Goal: Information Seeking & Learning: Learn about a topic

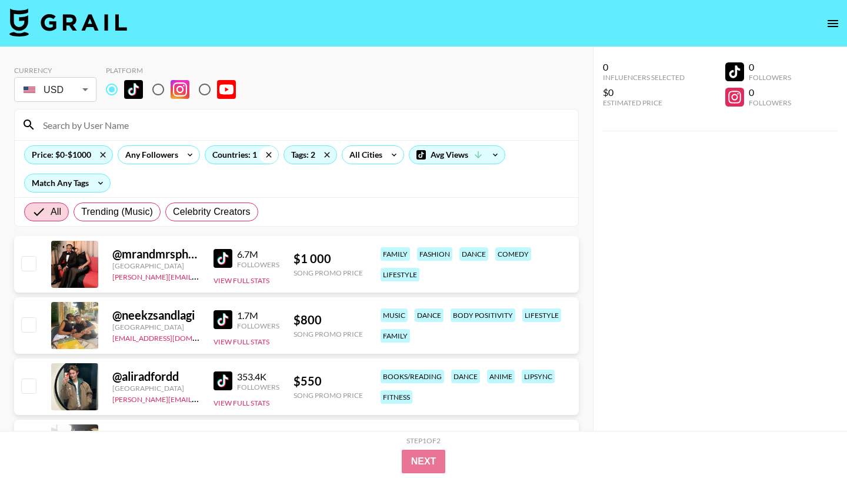
click at [266, 154] on icon at bounding box center [268, 155] width 19 height 18
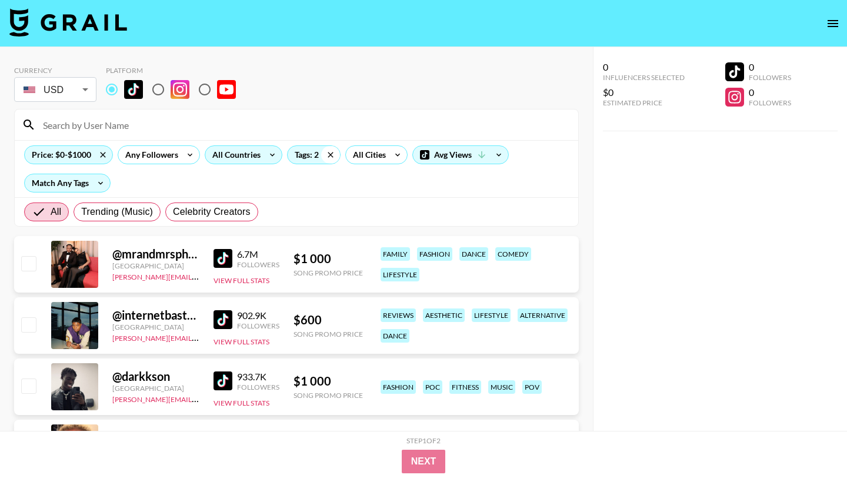
click at [329, 154] on icon at bounding box center [330, 155] width 19 height 18
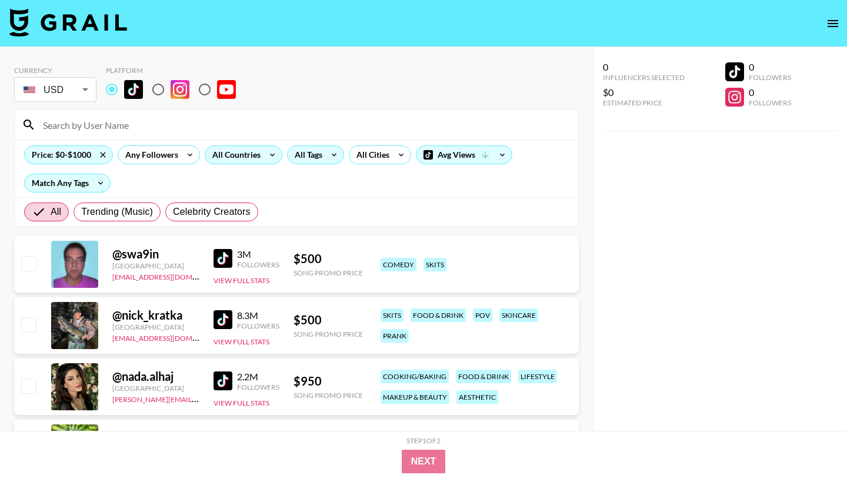
click at [237, 153] on div "All Countries" at bounding box center [234, 155] width 58 height 18
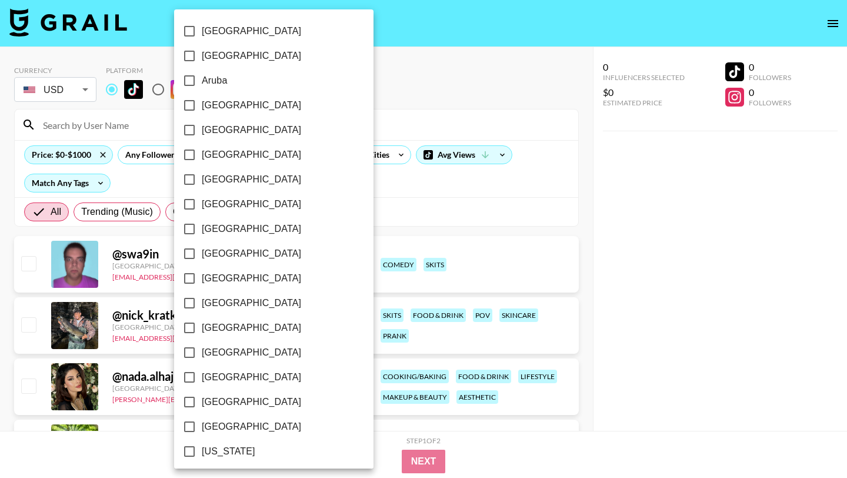
scroll to position [894, 0]
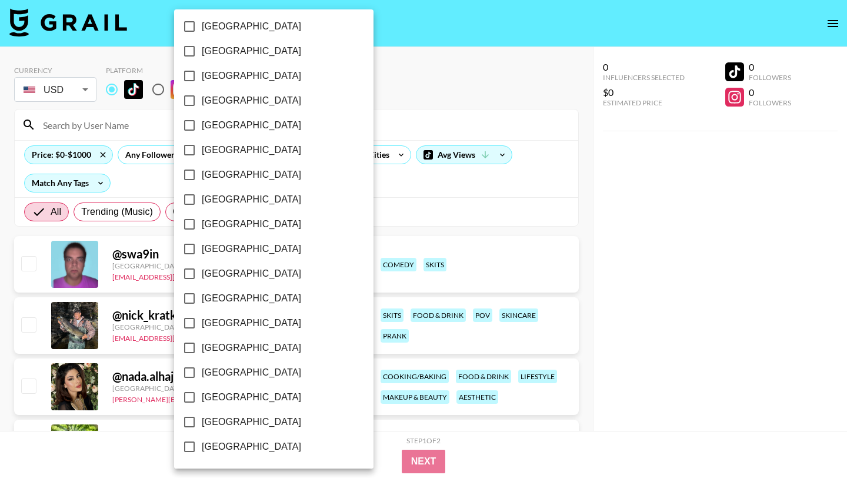
click at [192, 418] on input "[GEOGRAPHIC_DATA]" at bounding box center [189, 421] width 25 height 25
checkbox input "true"
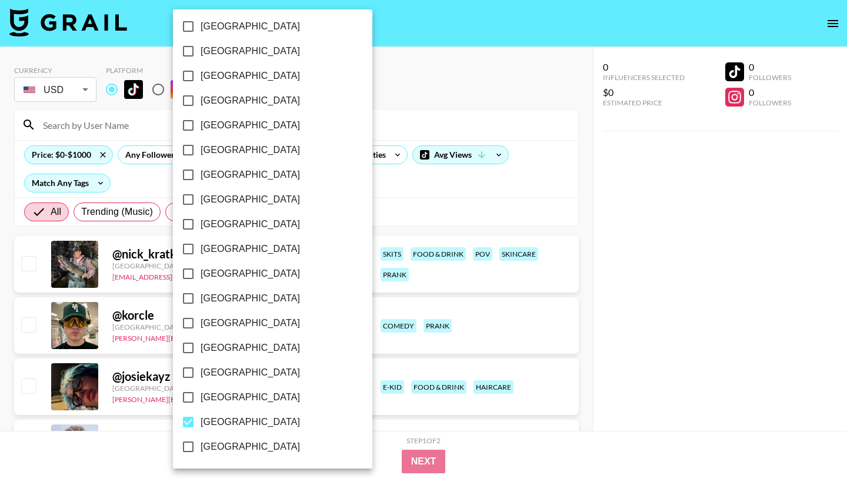
click at [434, 214] on div at bounding box center [423, 239] width 847 height 478
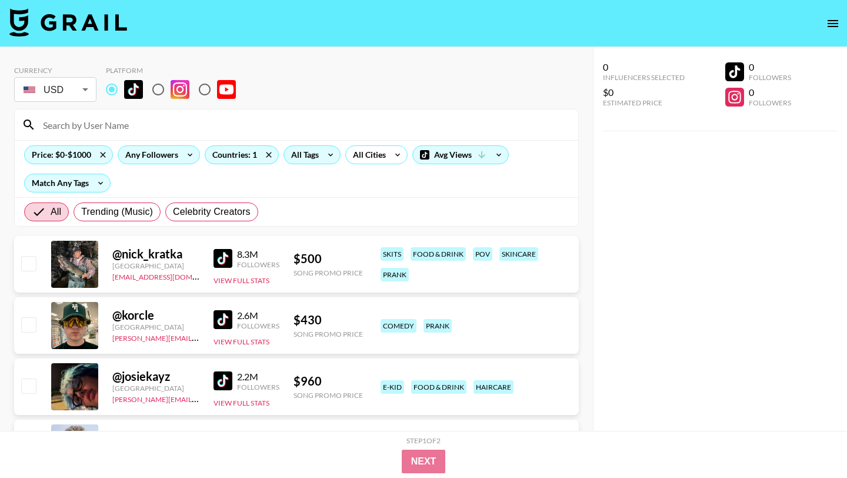
click at [179, 154] on div "Any Followers" at bounding box center [149, 155] width 62 height 18
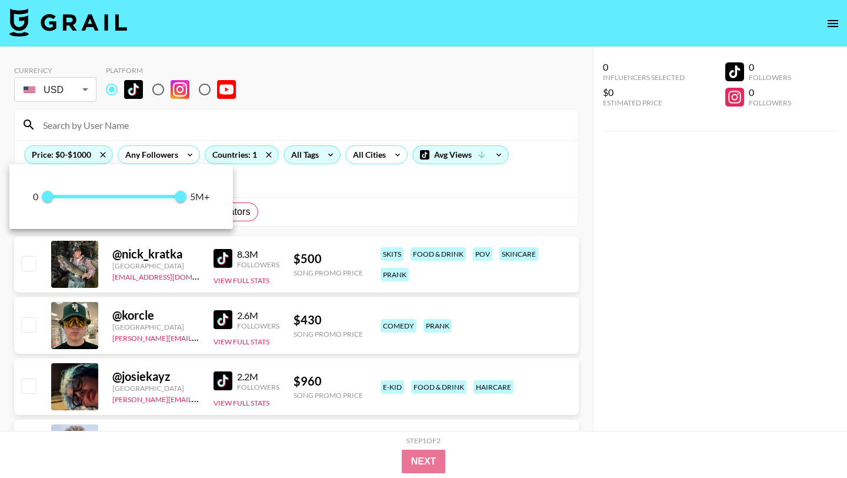
click at [233, 158] on div at bounding box center [423, 239] width 847 height 478
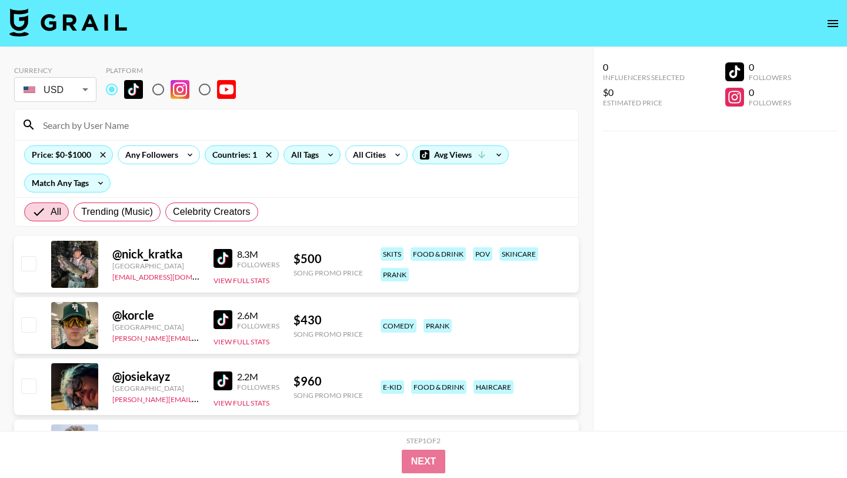
click at [315, 154] on div "All Tags" at bounding box center [302, 155] width 37 height 18
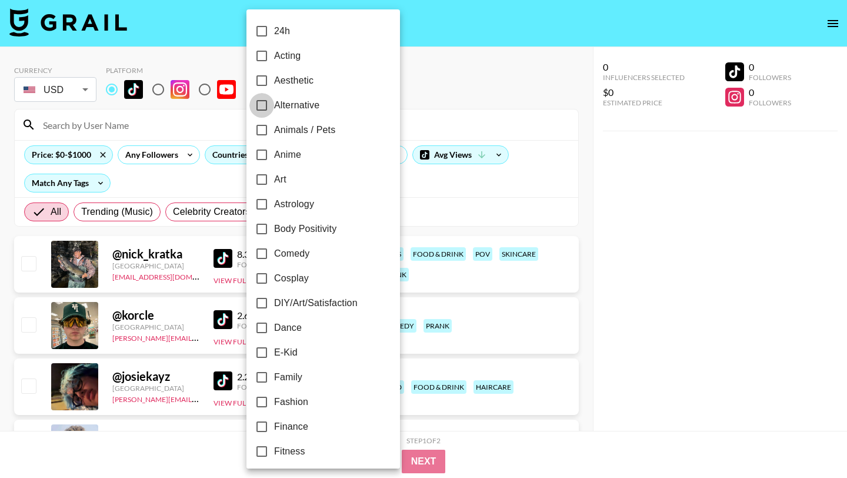
click at [267, 103] on input "Alternative" at bounding box center [261, 105] width 25 height 25
checkbox input "true"
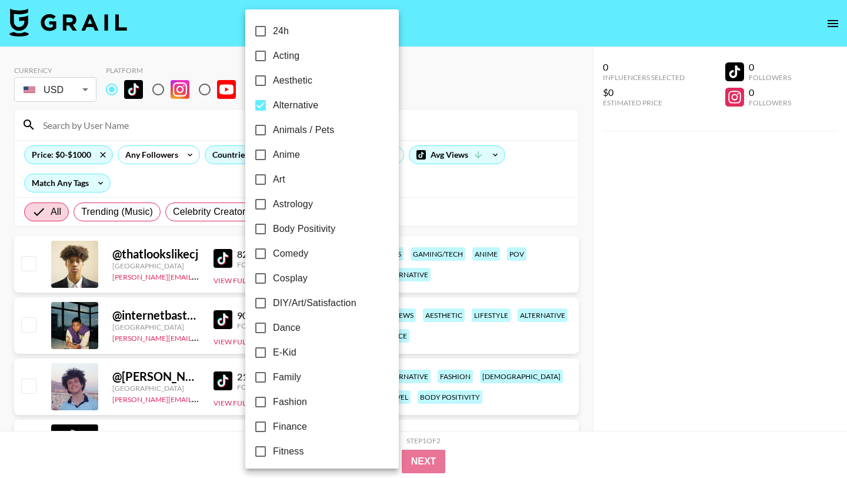
click at [426, 96] on div at bounding box center [423, 239] width 847 height 478
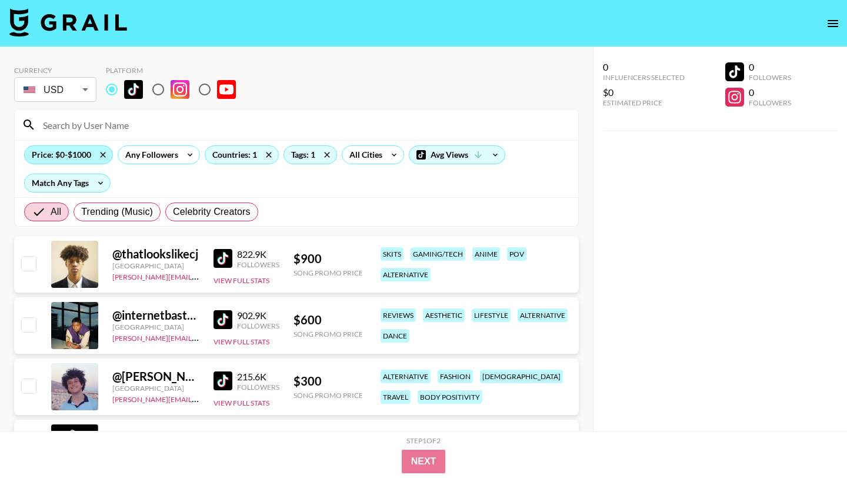
click at [76, 158] on div "Price: $0-$1000" at bounding box center [69, 155] width 88 height 18
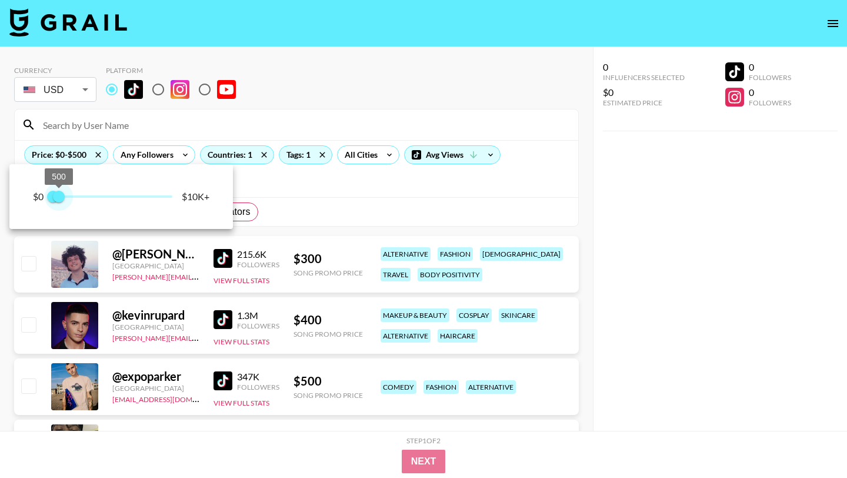
type input "250"
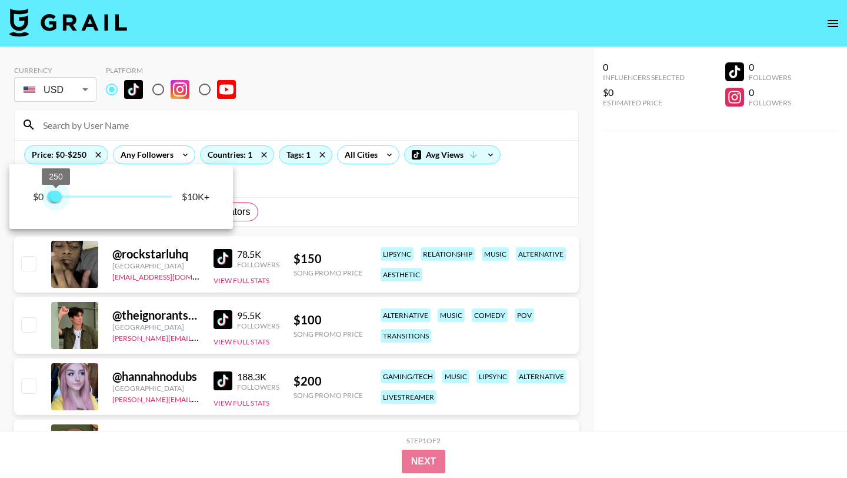
click at [57, 197] on span "250" at bounding box center [56, 197] width 12 height 12
click at [361, 194] on div at bounding box center [423, 239] width 847 height 478
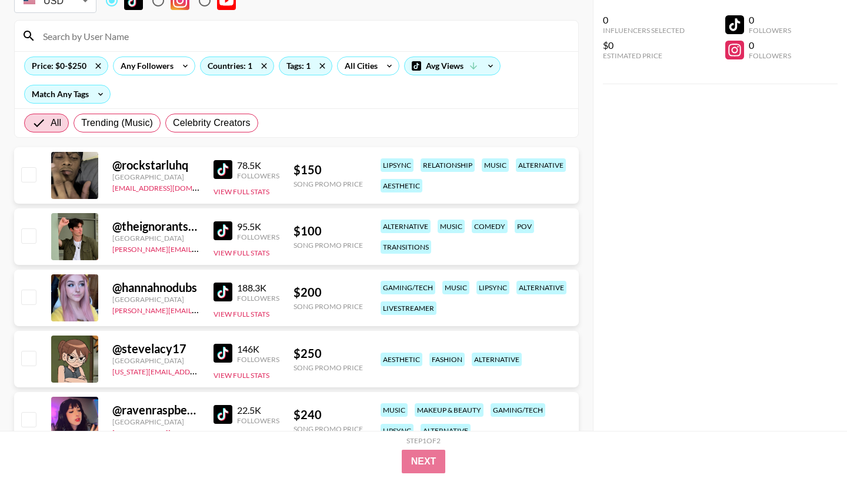
scroll to position [92, 0]
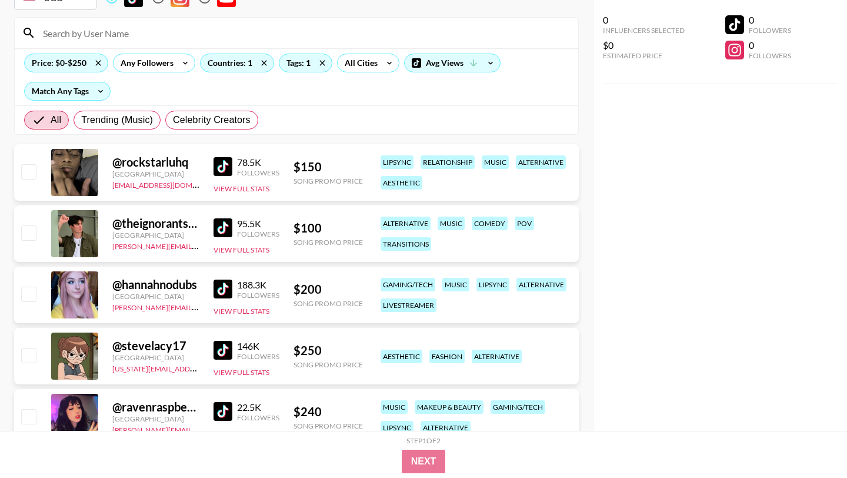
click at [218, 171] on img at bounding box center [223, 166] width 19 height 19
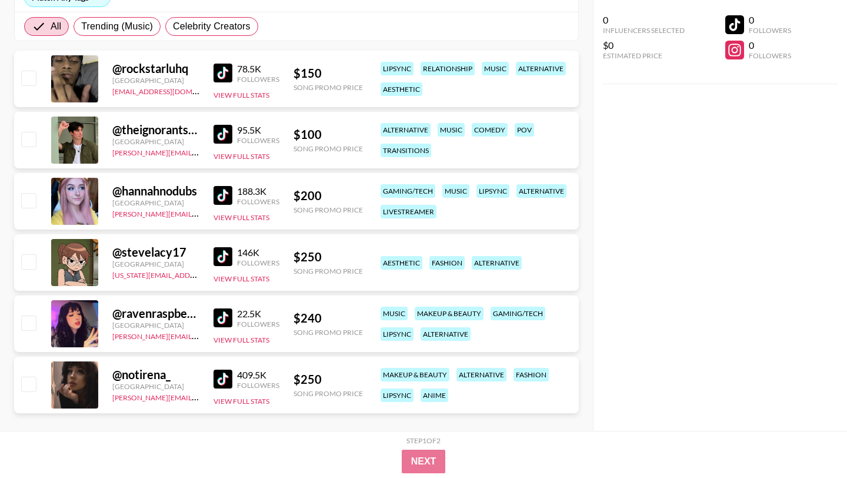
scroll to position [187, 0]
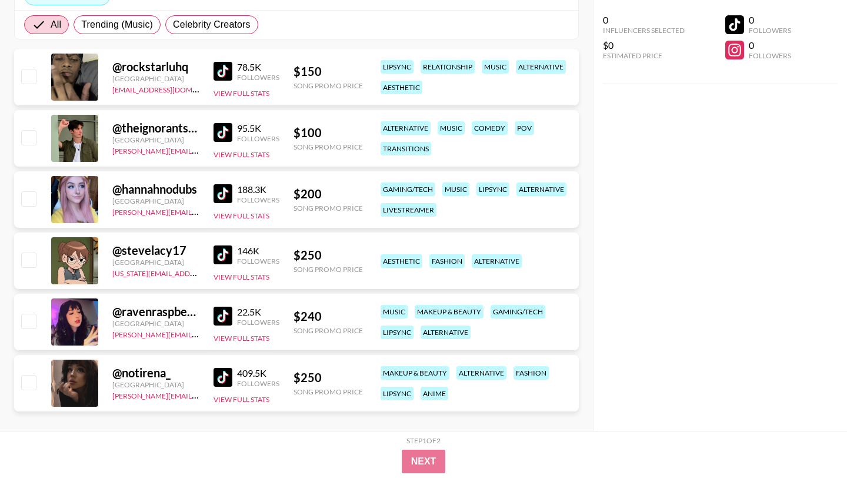
click at [221, 129] on img at bounding box center [223, 132] width 19 height 19
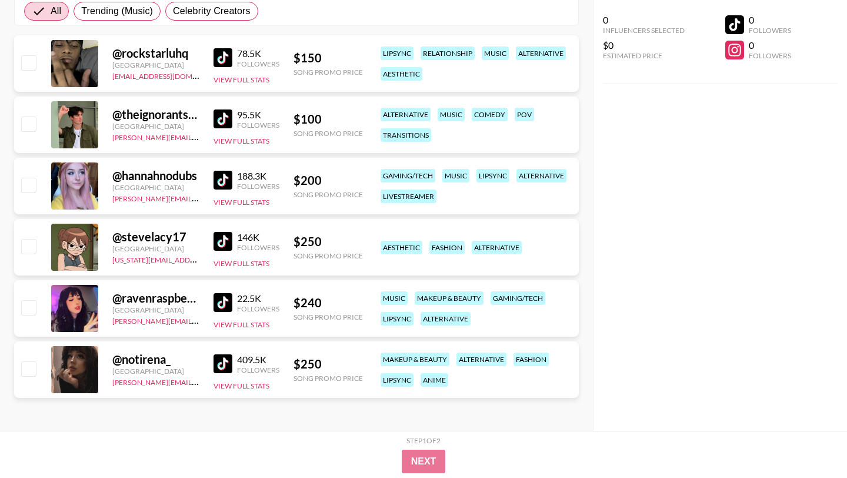
click at [228, 179] on img at bounding box center [223, 180] width 19 height 19
click at [224, 244] on img at bounding box center [223, 241] width 19 height 19
click at [219, 302] on img at bounding box center [223, 302] width 19 height 19
click at [218, 362] on img at bounding box center [223, 363] width 19 height 19
